Goal: Information Seeking & Learning: Learn about a topic

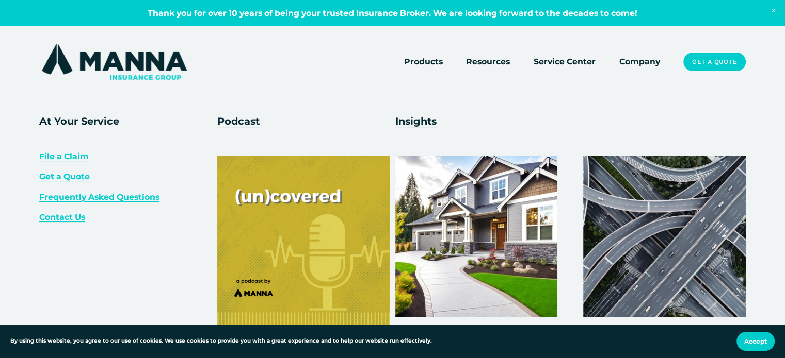
click at [478, 68] on span "Resources" at bounding box center [488, 61] width 44 height 13
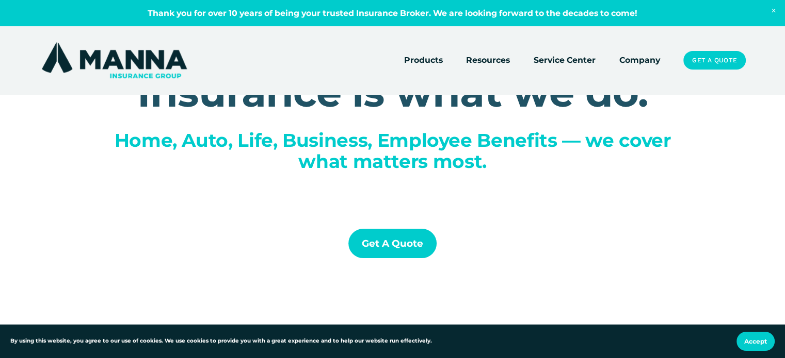
scroll to position [140, 0]
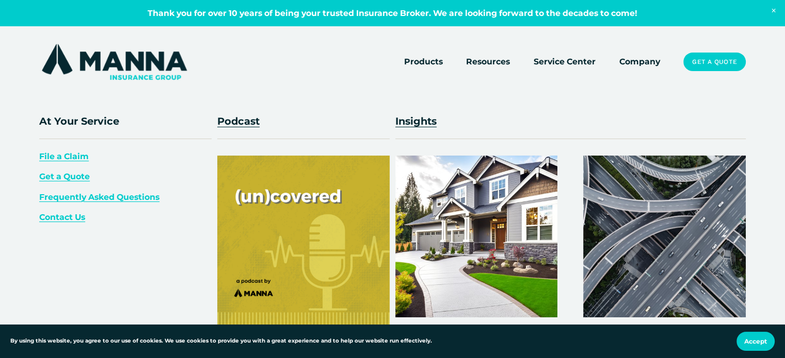
click at [475, 66] on span "Resources" at bounding box center [488, 61] width 44 height 13
click at [325, 242] on div at bounding box center [303, 242] width 172 height 172
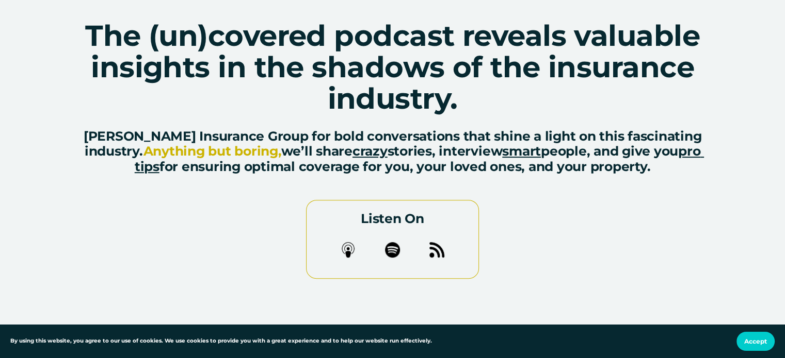
scroll to position [433, 0]
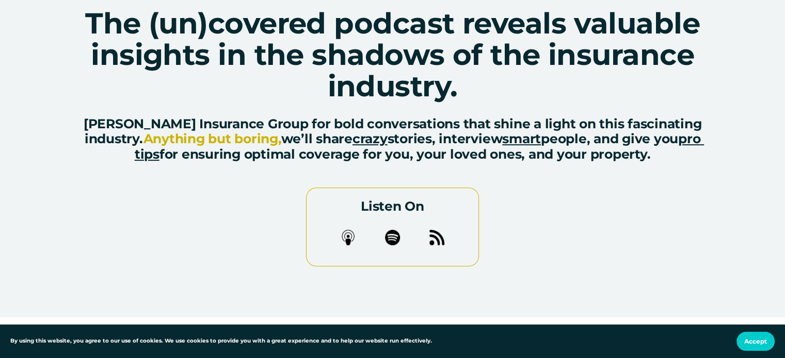
click at [393, 237] on div at bounding box center [392, 237] width 15 height 15
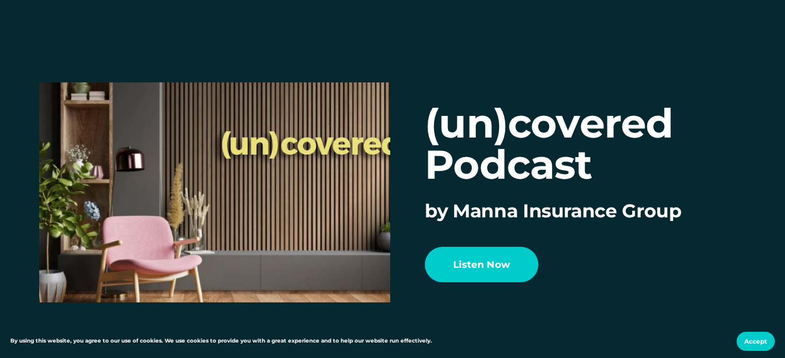
scroll to position [0, 0]
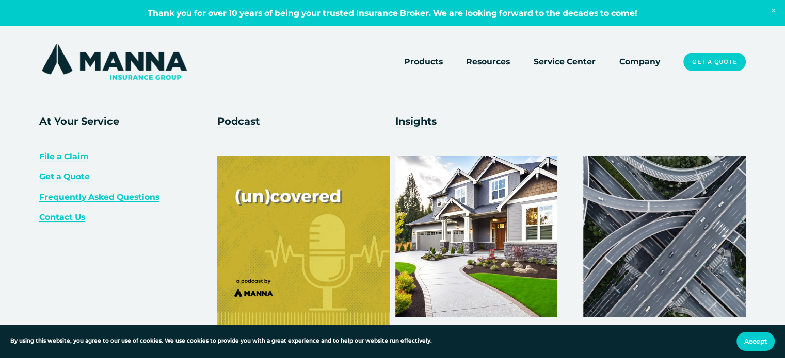
click at [494, 66] on span "Resources" at bounding box center [488, 61] width 44 height 13
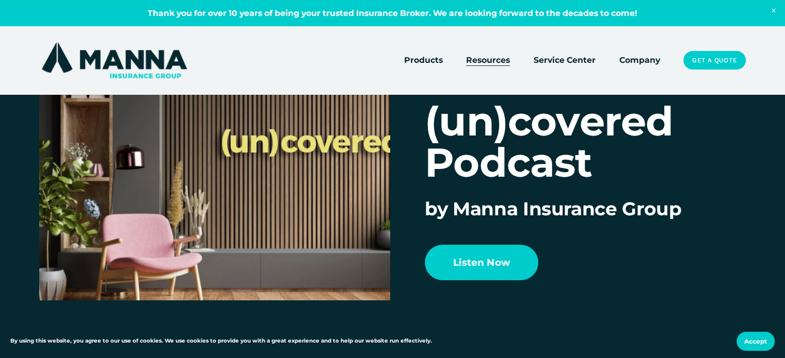
scroll to position [52, 0]
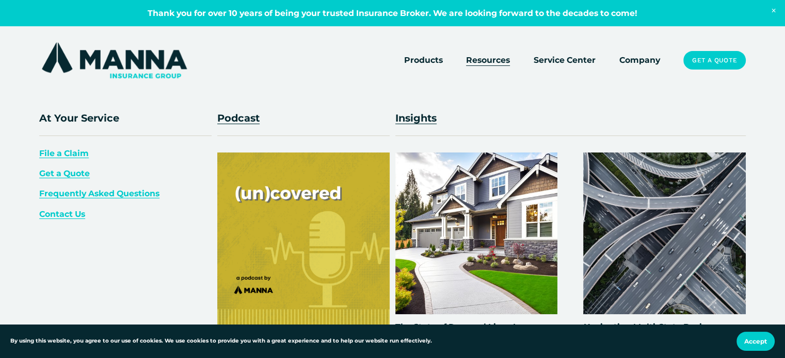
click at [628, 224] on img at bounding box center [664, 234] width 162 height 162
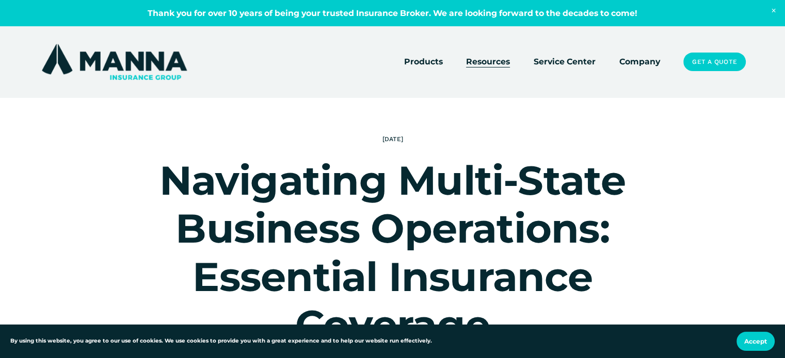
click at [633, 67] on link "Company" at bounding box center [639, 62] width 41 height 14
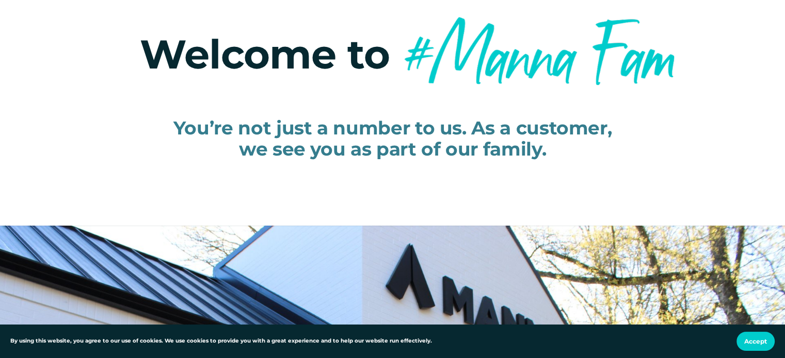
scroll to position [155, 0]
click at [756, 342] on span "Accept" at bounding box center [755, 342] width 23 height 8
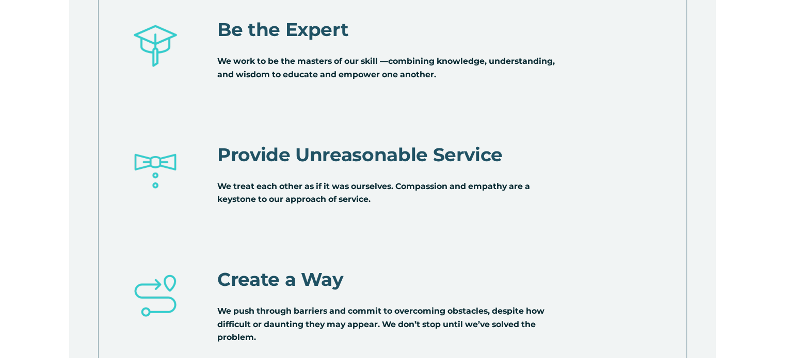
scroll to position [3469, 0]
